Goal: Task Accomplishment & Management: Manage account settings

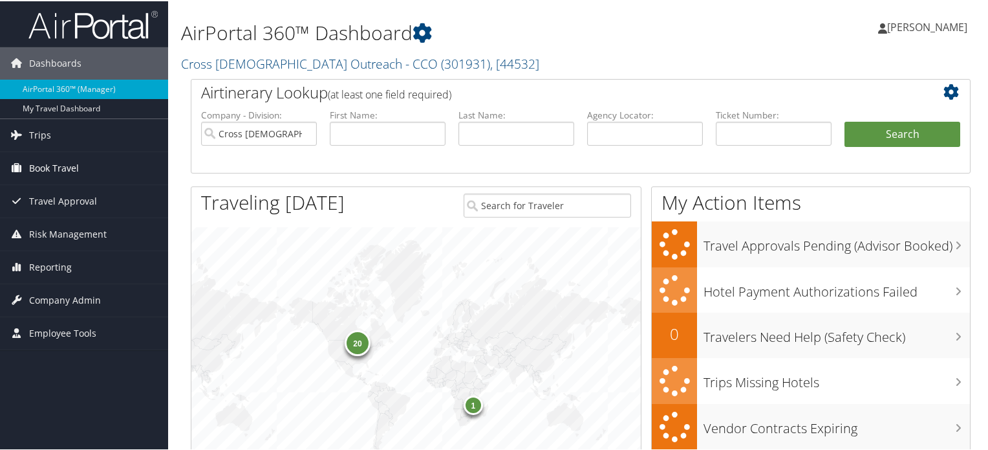
click at [41, 167] on span "Book Travel" at bounding box center [54, 167] width 50 height 32
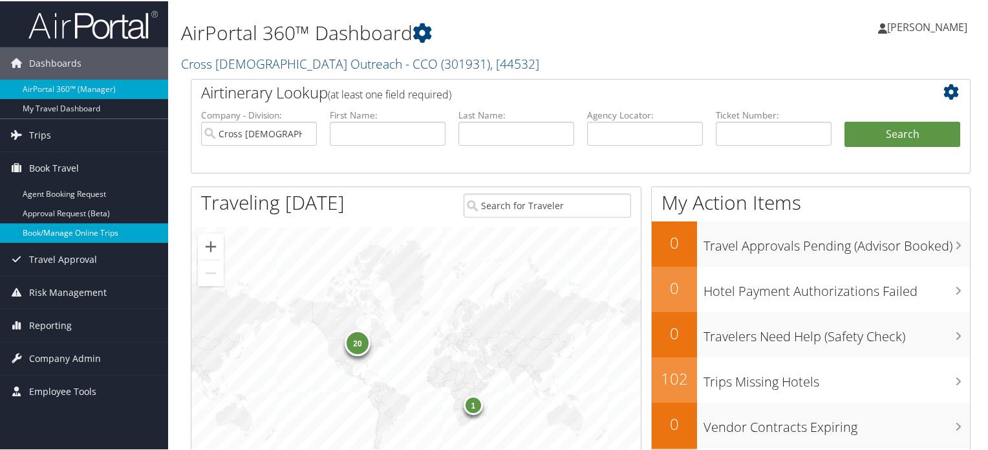
click at [48, 239] on link "Book/Manage Online Trips" at bounding box center [84, 231] width 168 height 19
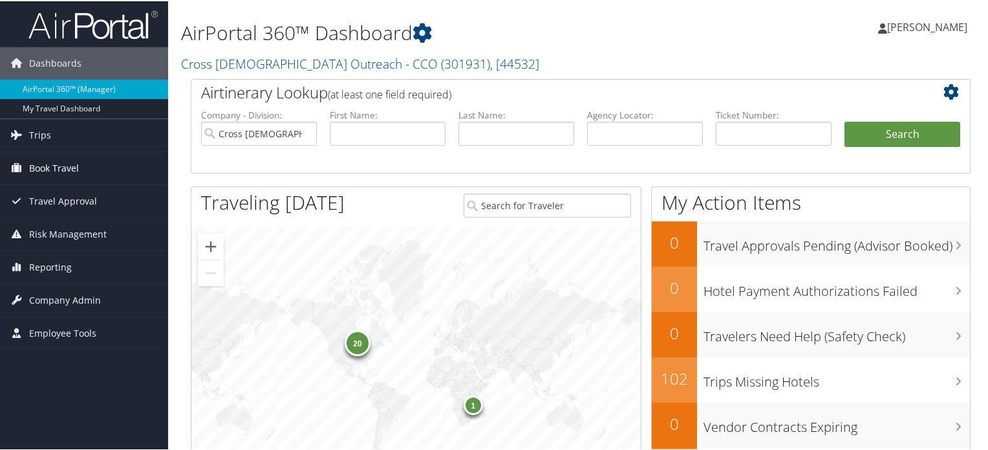
click at [72, 158] on span "Book Travel" at bounding box center [54, 167] width 50 height 32
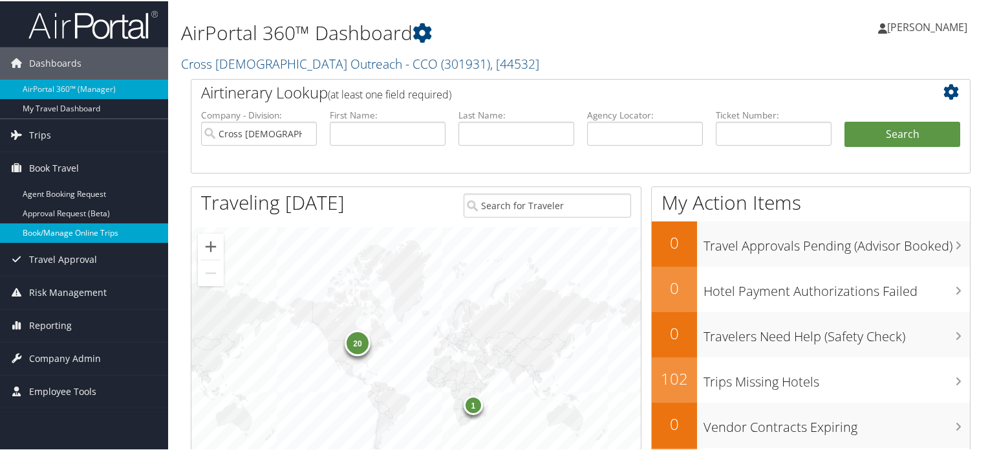
click at [66, 234] on link "Book/Manage Online Trips" at bounding box center [84, 231] width 168 height 19
click at [54, 351] on span "Company Admin" at bounding box center [65, 357] width 72 height 32
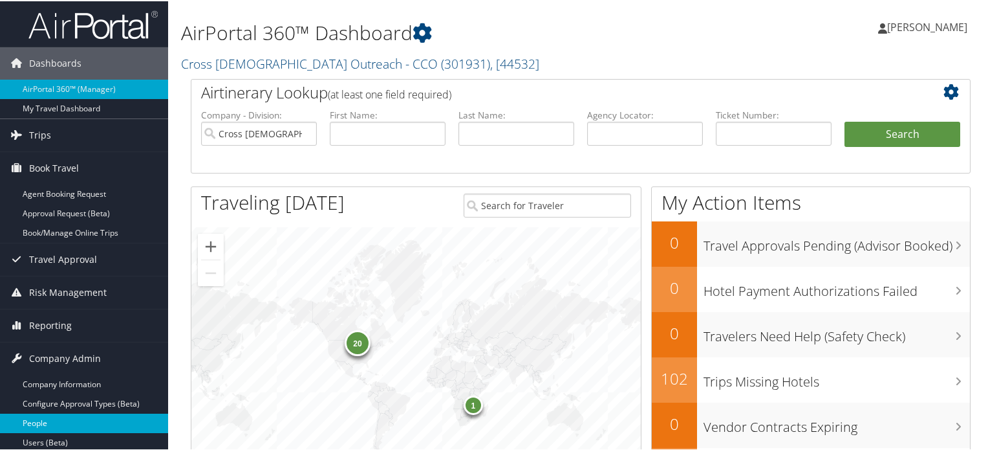
click at [50, 424] on link "People" at bounding box center [84, 421] width 168 height 19
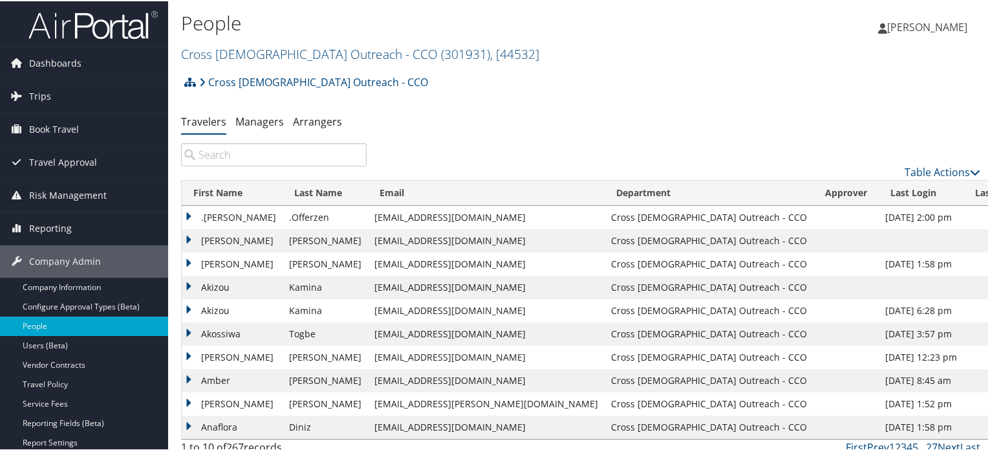
click at [266, 151] on input "search" at bounding box center [274, 153] width 186 height 23
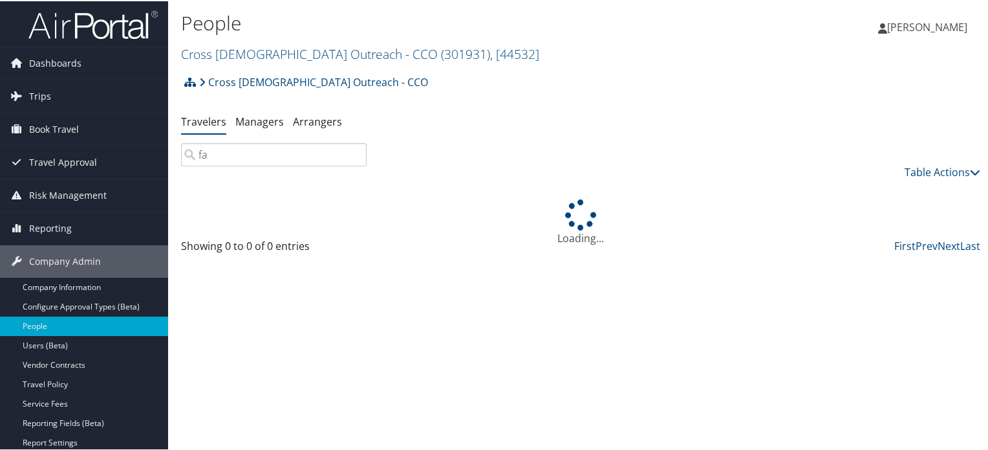
type input "f"
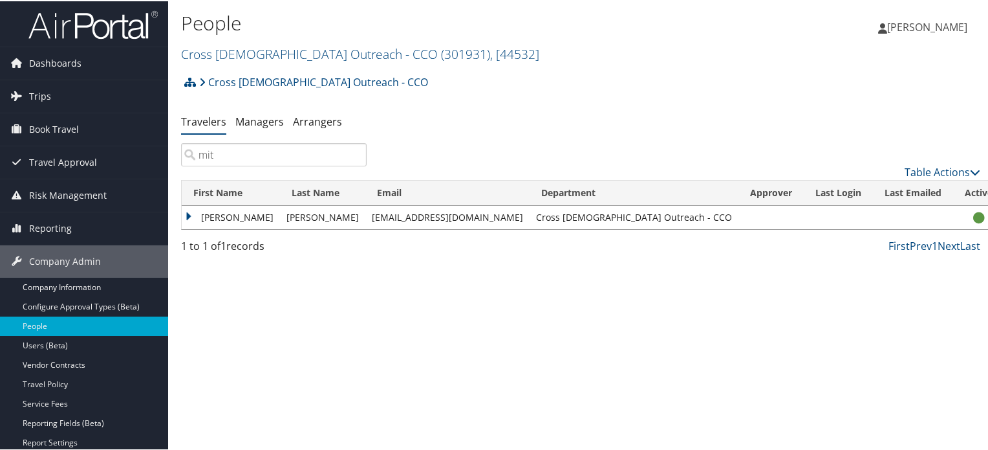
type input "mit"
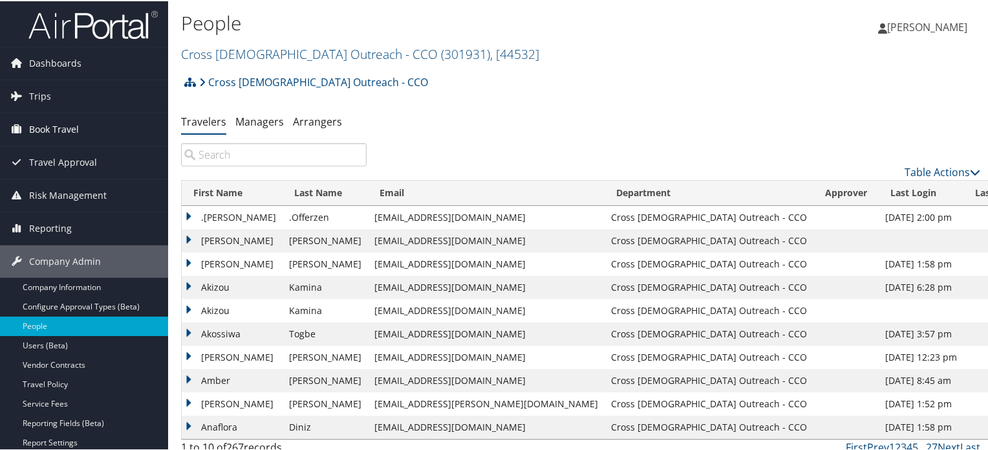
click at [72, 131] on span "Book Travel" at bounding box center [54, 128] width 50 height 32
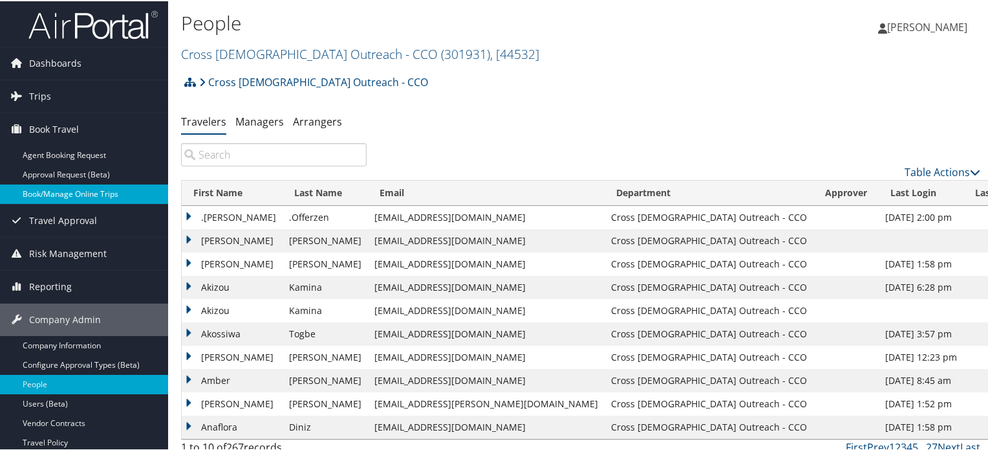
click at [98, 195] on link "Book/Manage Online Trips" at bounding box center [84, 192] width 168 height 19
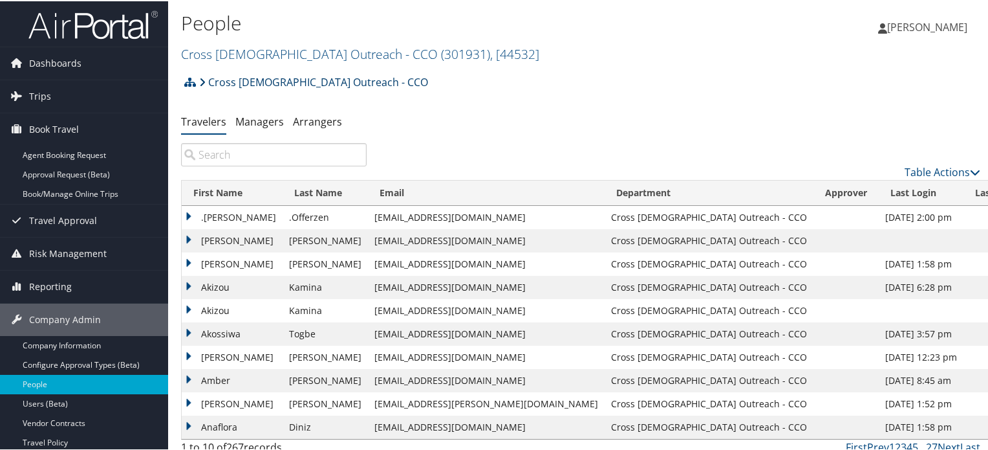
click at [215, 85] on link "Cross [DEMOGRAPHIC_DATA] Outreach - CCO" at bounding box center [313, 81] width 229 height 26
